Goal: Task Accomplishment & Management: Complete application form

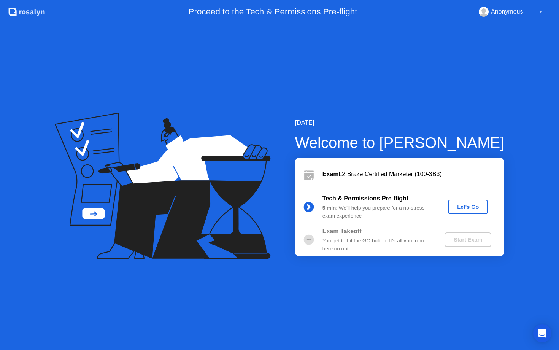
click at [462, 206] on div "Let's Go" at bounding box center [468, 207] width 34 height 6
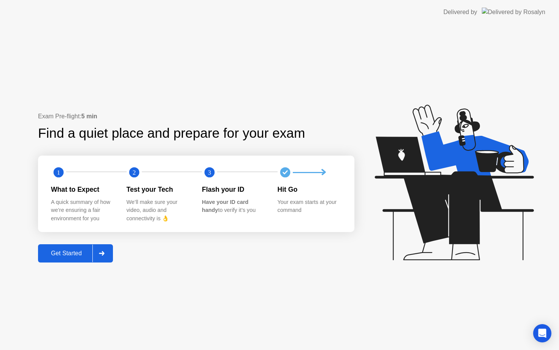
click at [102, 254] on icon at bounding box center [102, 253] width 6 height 5
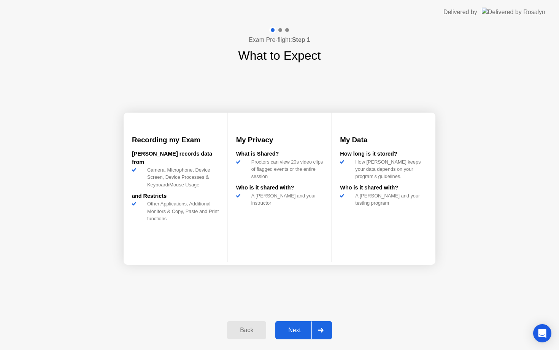
click at [304, 326] on div "Next" at bounding box center [294, 329] width 34 height 7
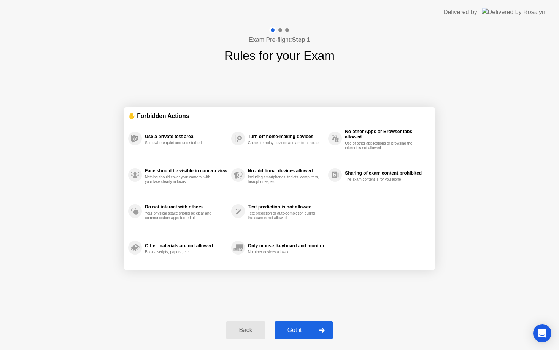
click at [291, 328] on div "Got it" at bounding box center [295, 329] width 36 height 7
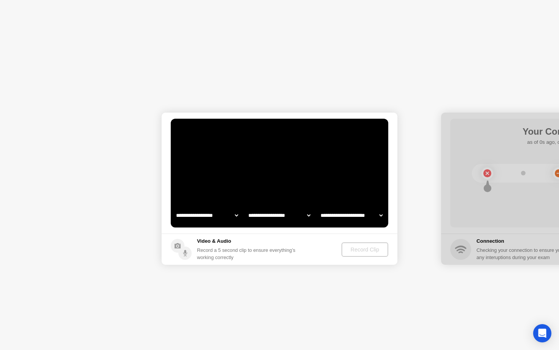
select select "**********"
select select "*******"
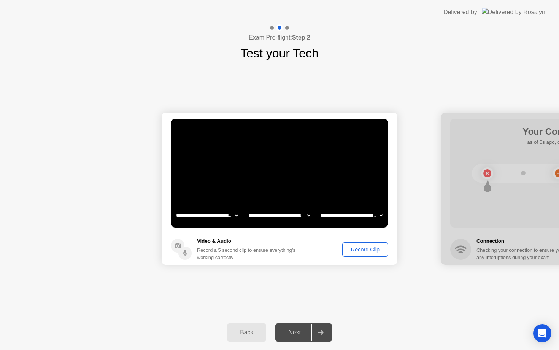
click at [363, 49] on div "Exam Pre-flight: Step 2 Test your Tech" at bounding box center [279, 43] width 559 height 38
click at [356, 248] on div "Record Clip" at bounding box center [365, 249] width 41 height 6
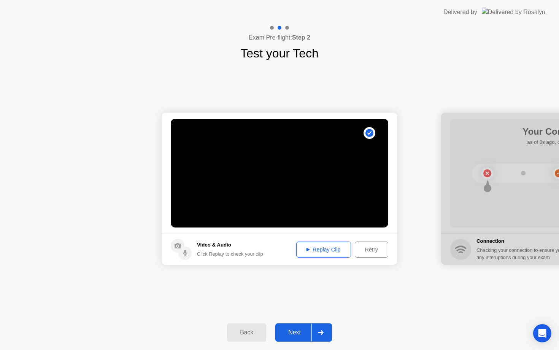
click at [336, 248] on div "Replay Clip" at bounding box center [323, 249] width 49 height 6
click at [302, 329] on div "Next" at bounding box center [294, 332] width 34 height 7
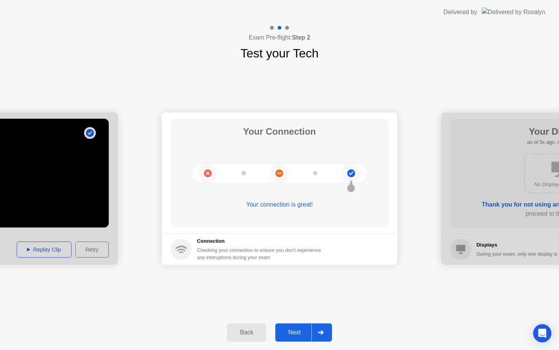
click at [302, 329] on div "Next" at bounding box center [294, 332] width 34 height 7
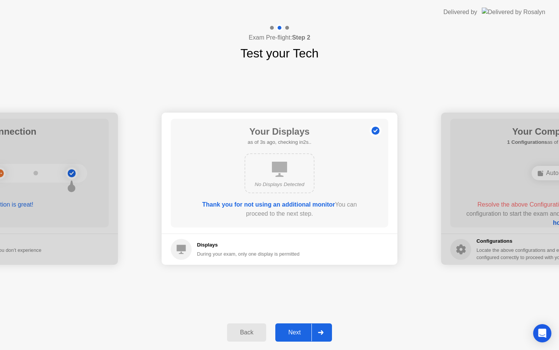
click at [302, 329] on div "Next" at bounding box center [294, 332] width 34 height 7
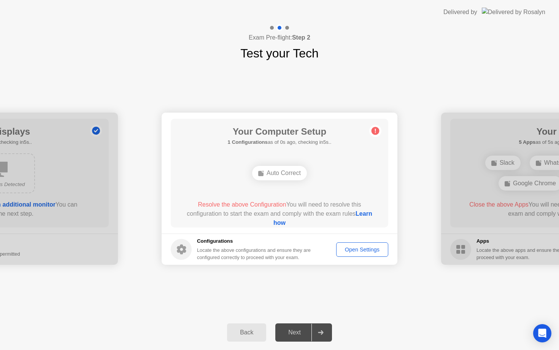
click at [287, 172] on div "Auto Correct" at bounding box center [279, 173] width 55 height 14
click at [355, 247] on div "Open Settings" at bounding box center [362, 249] width 47 height 6
click at [273, 223] on link "Learn how" at bounding box center [322, 218] width 99 height 16
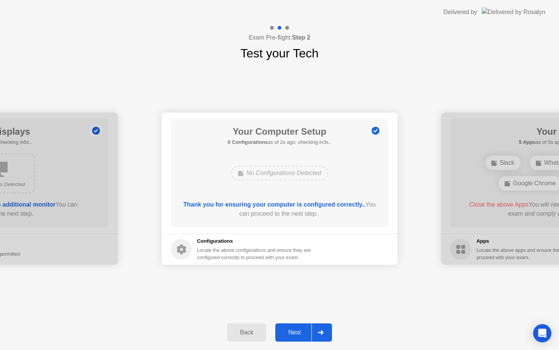
click at [308, 331] on div "Next" at bounding box center [294, 332] width 34 height 7
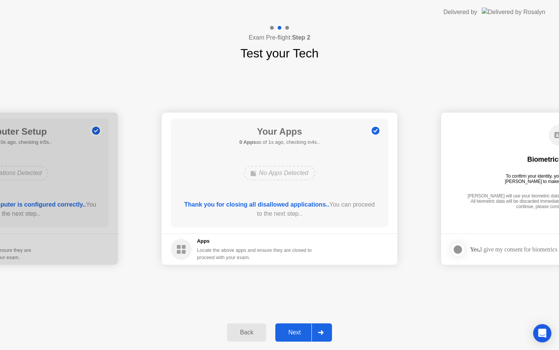
click at [304, 329] on div "Next" at bounding box center [294, 332] width 34 height 7
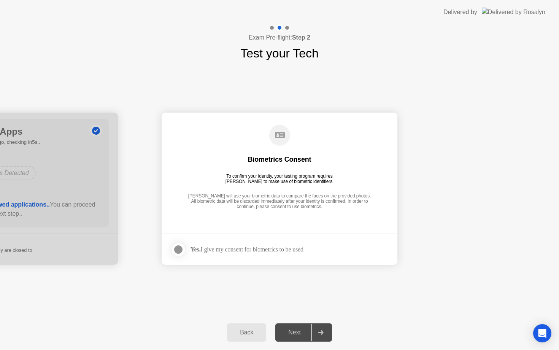
click at [252, 245] on div "Yes, I give my consent for biometrics to be used" at bounding box center [246, 248] width 113 height 7
click at [182, 247] on div at bounding box center [178, 249] width 9 height 9
click at [313, 334] on div at bounding box center [320, 331] width 18 height 17
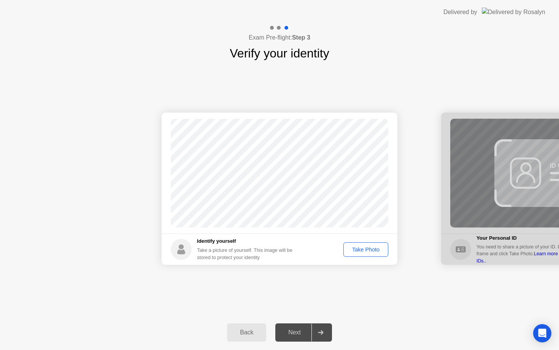
click at [368, 250] on div "Take Photo" at bounding box center [366, 249] width 40 height 6
click at [294, 331] on div "Next" at bounding box center [294, 332] width 34 height 7
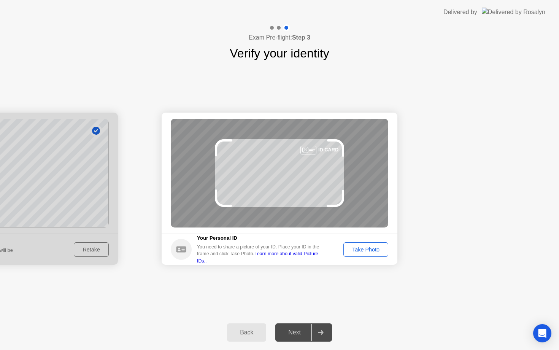
click at [376, 252] on div "Take Photo" at bounding box center [366, 249] width 40 height 6
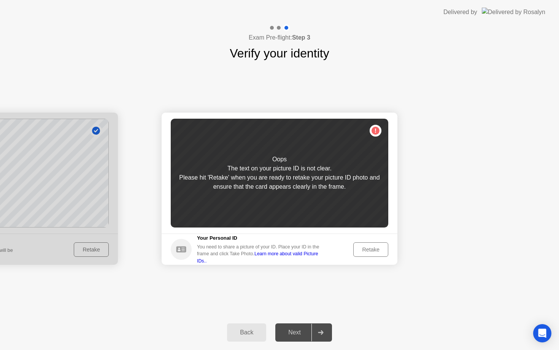
click at [377, 252] on div "Retake" at bounding box center [371, 249] width 30 height 6
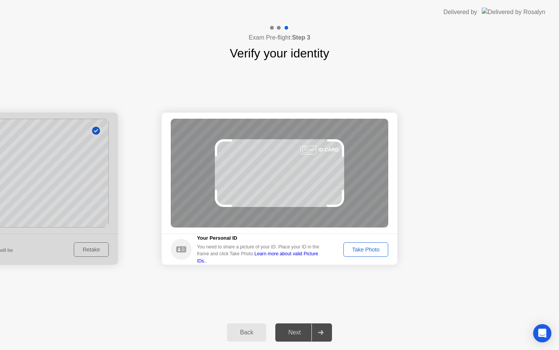
click at [377, 252] on div "Take Photo" at bounding box center [366, 249] width 40 height 6
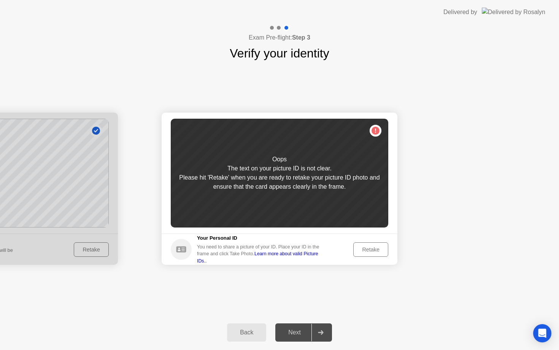
click at [318, 256] on link "Learn more about valid Picture IDs.." at bounding box center [257, 257] width 121 height 12
click at [366, 249] on div "Retake" at bounding box center [371, 249] width 30 height 6
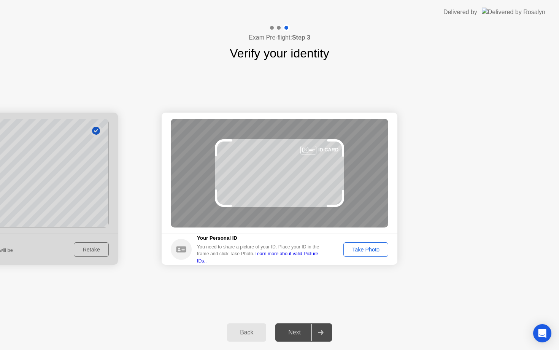
click at [366, 249] on div "Take Photo" at bounding box center [366, 249] width 40 height 6
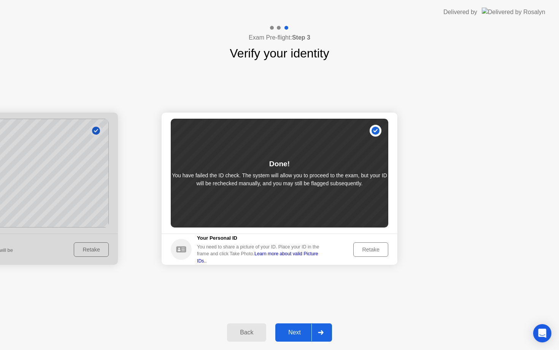
click at [366, 249] on div "Retake" at bounding box center [371, 249] width 30 height 6
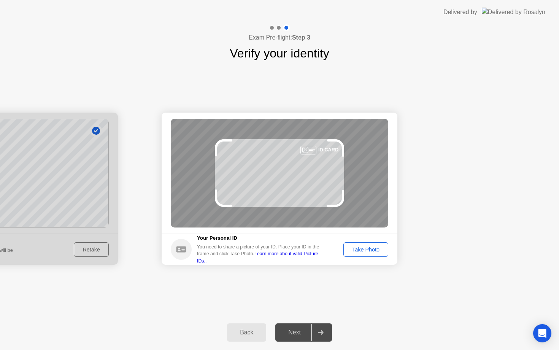
click at [366, 249] on div "Take Photo" at bounding box center [366, 249] width 40 height 6
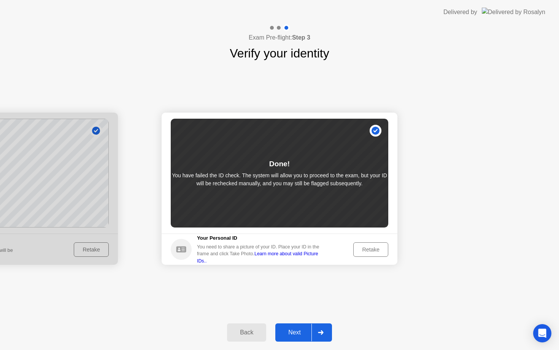
click at [291, 326] on button "Next" at bounding box center [303, 332] width 57 height 18
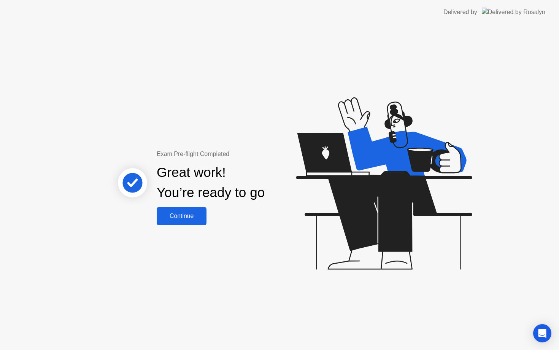
click at [183, 215] on div "Continue" at bounding box center [181, 215] width 45 height 7
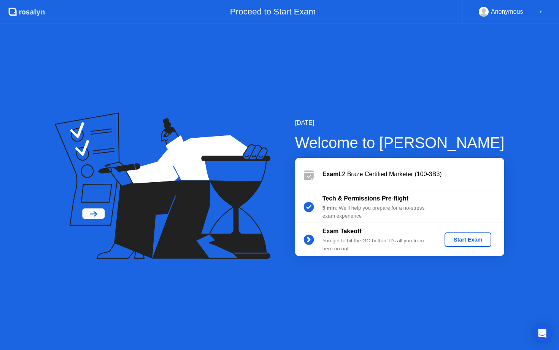
click at [473, 237] on div "Start Exam" at bounding box center [467, 239] width 41 height 6
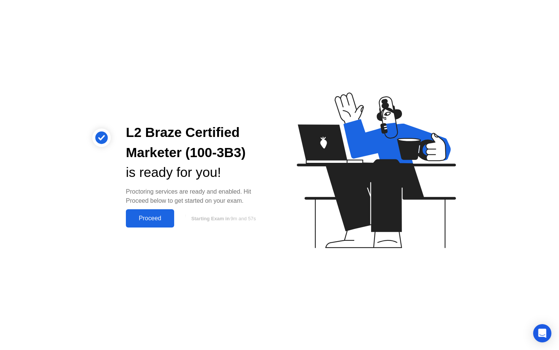
click at [146, 220] on div "Proceed" at bounding box center [150, 218] width 44 height 7
